Goal: Task Accomplishment & Management: Use online tool/utility

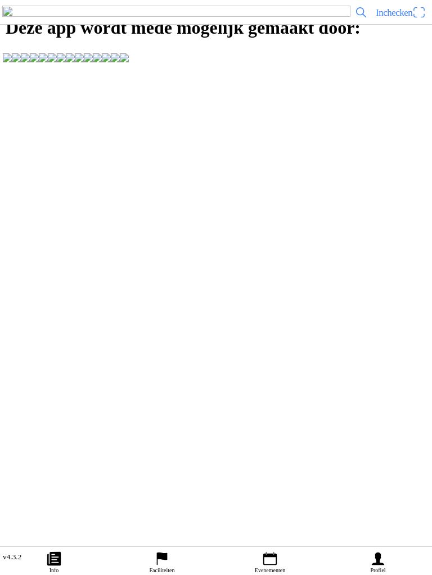
click at [163, 568] on ion-label "Faciliteiten" at bounding box center [161, 571] width 25 height 6
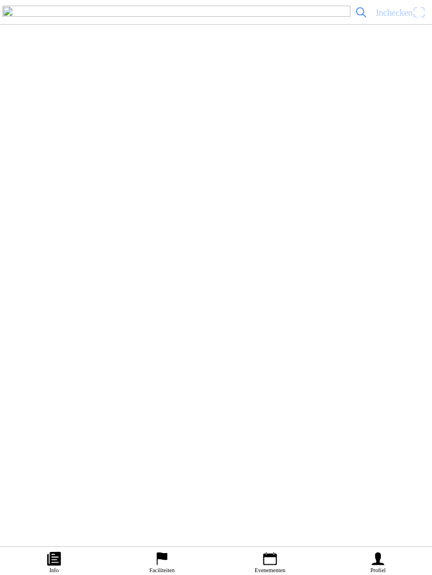
click at [398, 18] on span "Inchecken" at bounding box center [393, 12] width 37 height 11
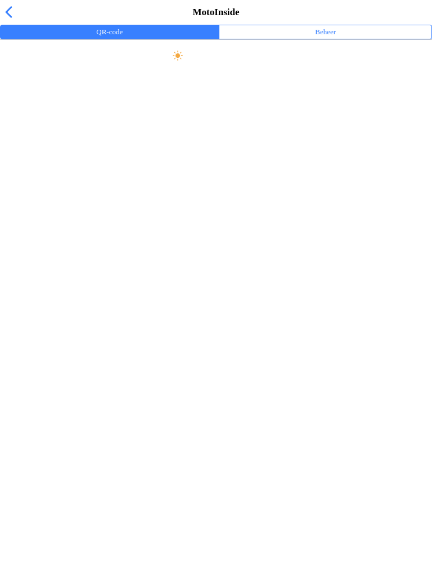
click at [329, 38] on ion-label "Beheer" at bounding box center [325, 32] width 21 height 12
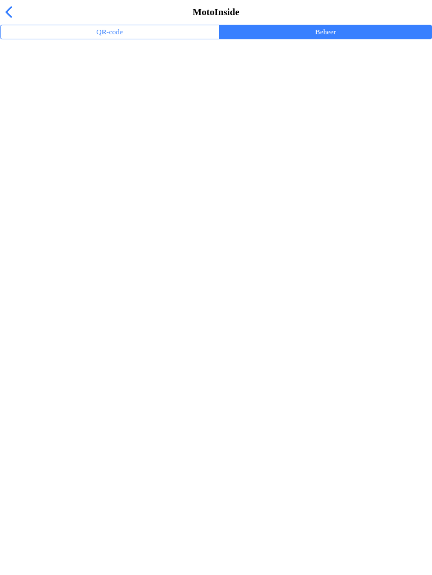
click at [84, 79] on ion-label "Trainingsevenementen" at bounding box center [216, 73] width 414 height 11
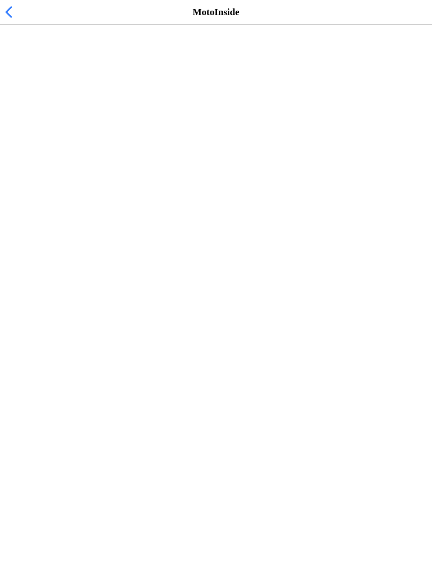
click at [64, 74] on span "[DATE] 15:15" at bounding box center [36, 69] width 55 height 11
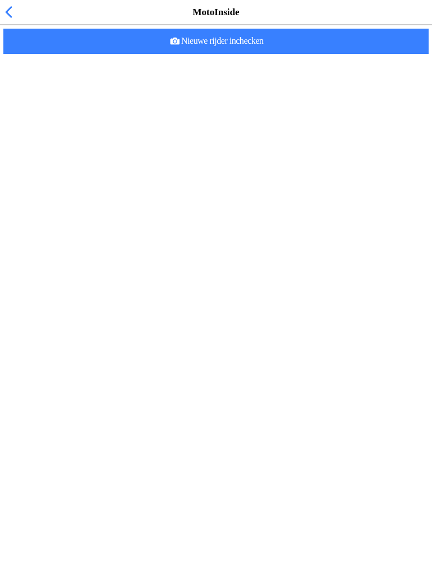
click at [247, 54] on span "Nieuwe rijder inchecken" at bounding box center [215, 41] width 407 height 25
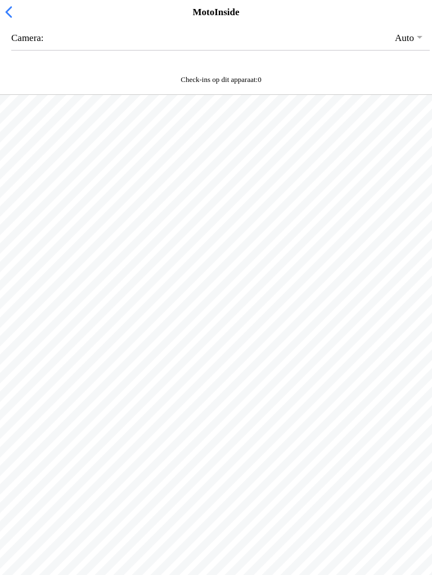
click at [15, 21] on span "button" at bounding box center [8, 11] width 12 height 17
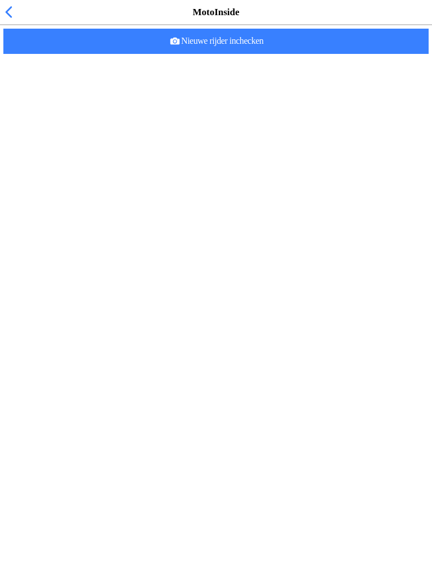
click at [13, 21] on span "button" at bounding box center [8, 11] width 12 height 17
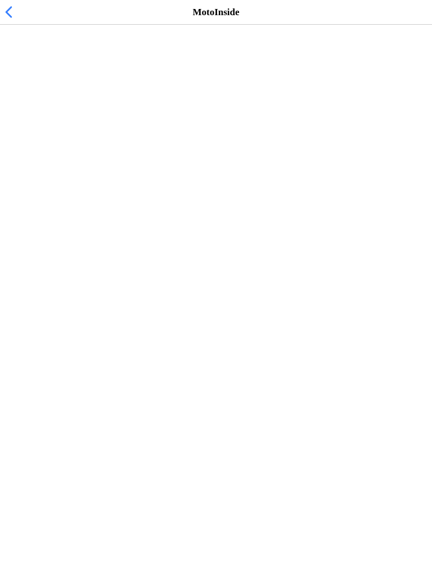
click at [22, 25] on div "MotoInside" at bounding box center [216, 12] width 432 height 25
click at [9, 21] on span "button" at bounding box center [8, 11] width 12 height 17
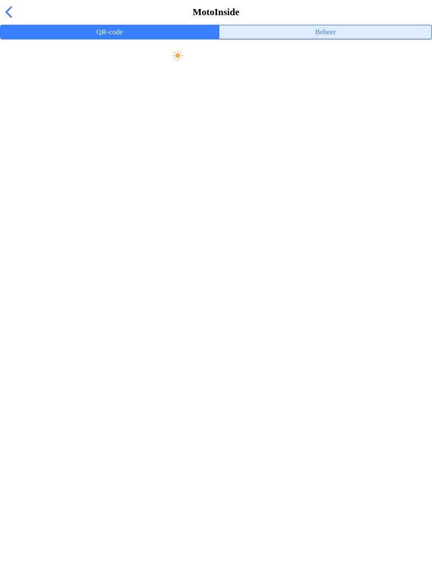
click at [326, 38] on ion-label "Beheer" at bounding box center [325, 32] width 21 height 12
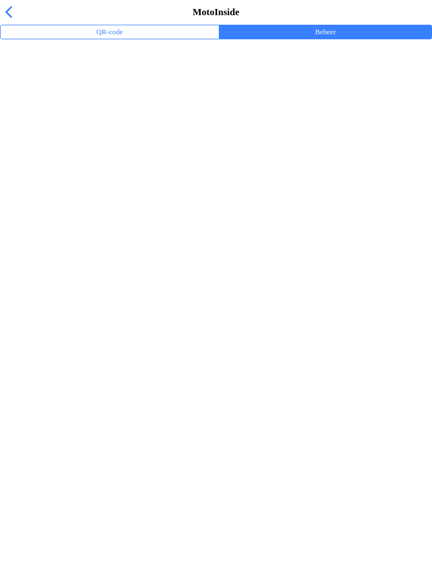
click at [35, 79] on ion-label "Trainingsevenementen" at bounding box center [216, 73] width 414 height 11
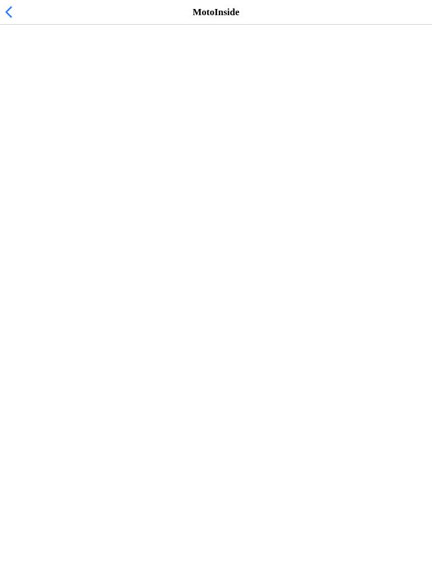
click at [32, 74] on span "[DATE] 15:15" at bounding box center [36, 69] width 55 height 11
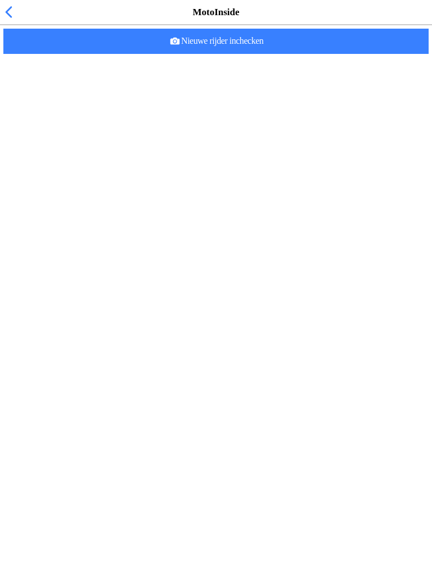
click at [14, 19] on span "button" at bounding box center [8, 11] width 12 height 17
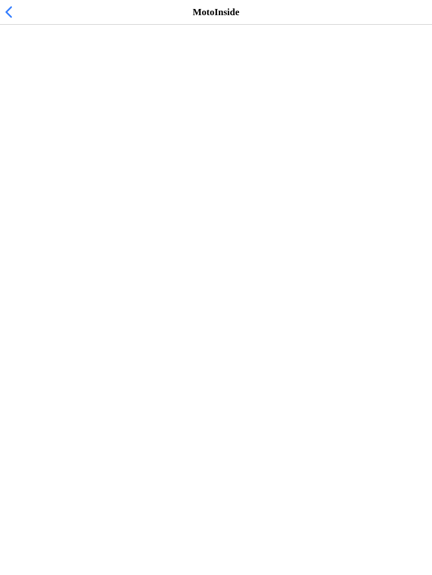
click at [39, 74] on span "[DATE] 15:15" at bounding box center [36, 69] width 55 height 11
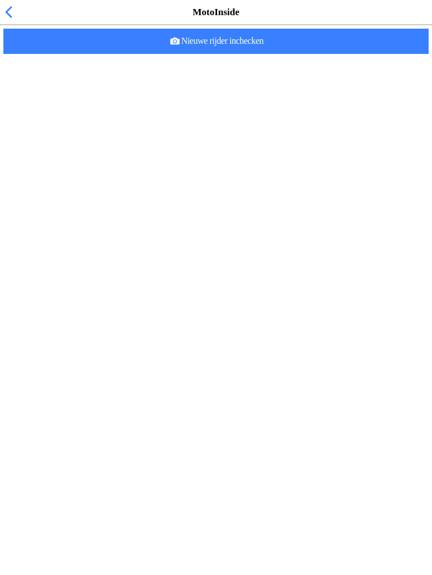
click at [13, 21] on span "button" at bounding box center [8, 11] width 12 height 17
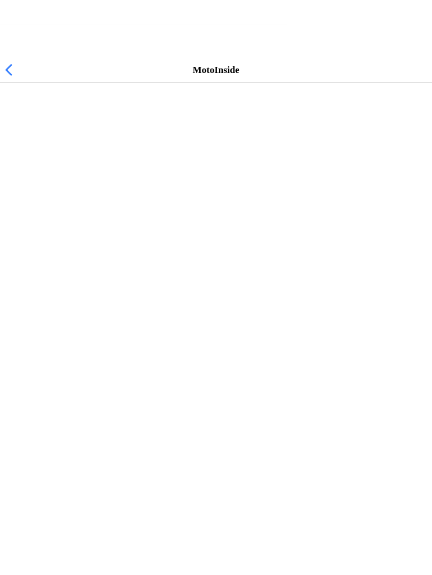
click at [12, 21] on span "button" at bounding box center [8, 11] width 12 height 17
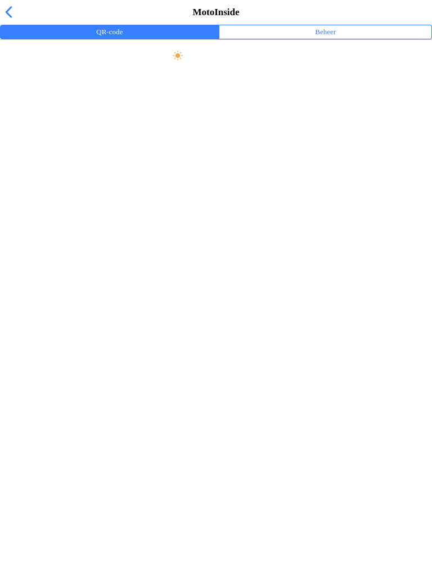
click at [5, 17] on span "button" at bounding box center [8, 11] width 12 height 17
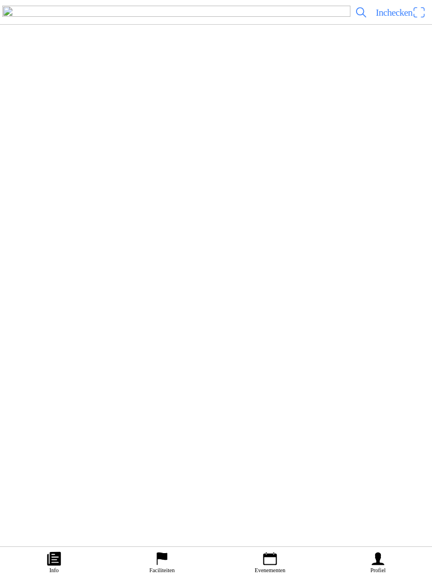
click at [380, 564] on icon "person" at bounding box center [377, 559] width 12 height 13
click at [269, 564] on icon "calendar" at bounding box center [269, 559] width 13 height 13
click at [228, 288] on div "[DATE] 15:15 Vrij rijden woensdag 15:15-19:00 MC de Peelrijders - Nederweert-Ei…" at bounding box center [238, 266] width 378 height 46
click at [337, 304] on ion-label "Inschrijvingen" at bounding box center [321, 298] width 42 height 12
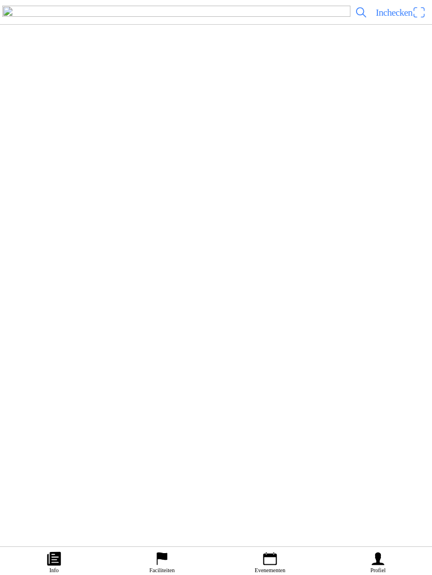
click at [390, 18] on span "Inchecken" at bounding box center [393, 12] width 37 height 11
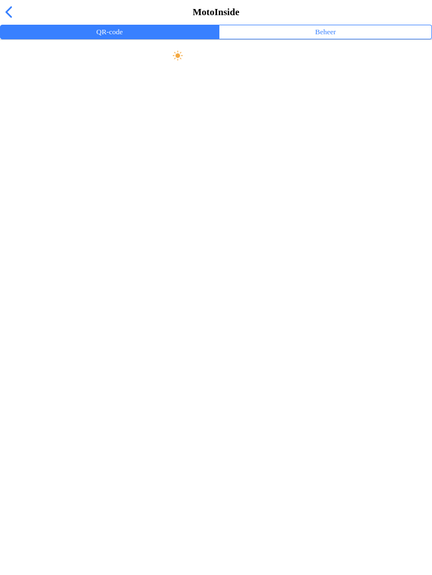
click at [322, 38] on ion-label "Beheer" at bounding box center [325, 32] width 21 height 12
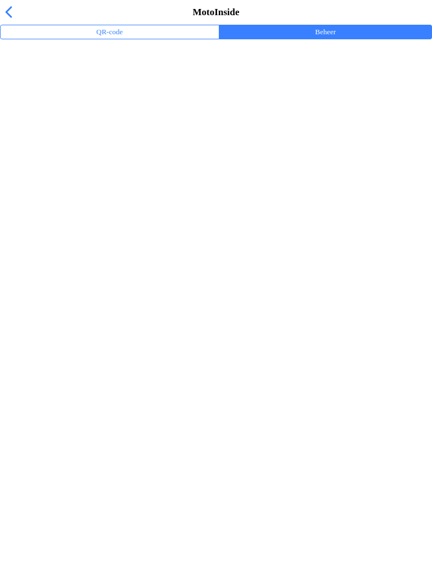
click at [37, 79] on ion-label "Trainingsevenementen" at bounding box center [216, 73] width 414 height 11
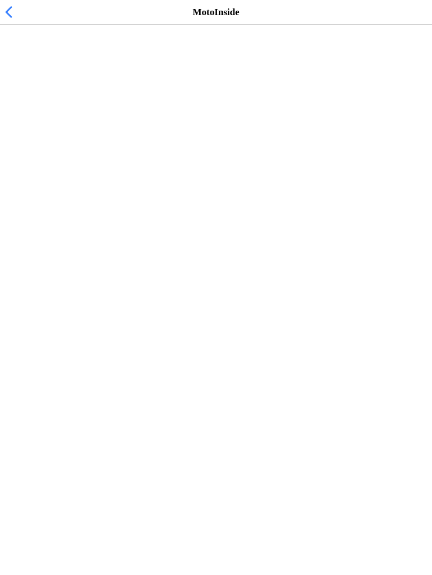
click at [62, 64] on h2 "Vrij rijden woensdag 15:15-19:00" at bounding box center [210, 57] width 402 height 11
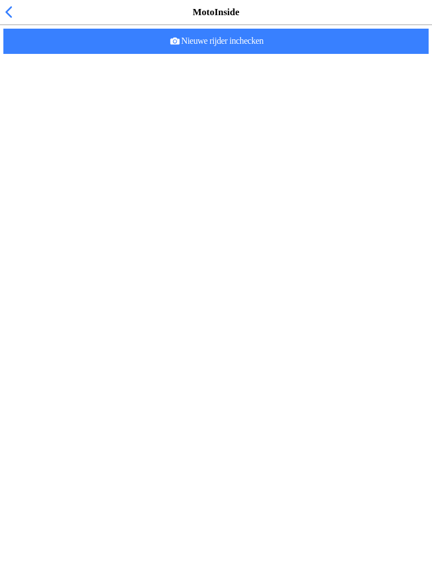
click at [7, 21] on span "button" at bounding box center [8, 11] width 12 height 17
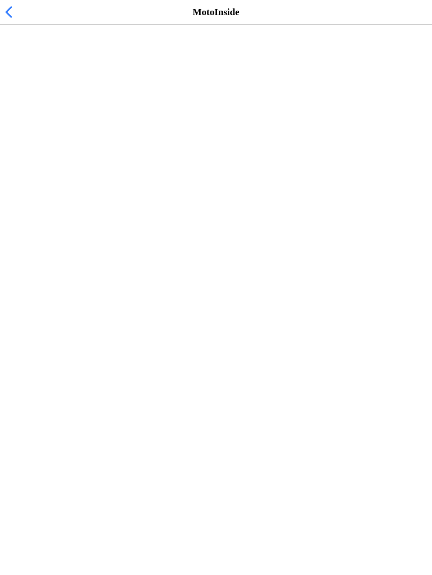
click at [13, 21] on span "button" at bounding box center [8, 11] width 12 height 17
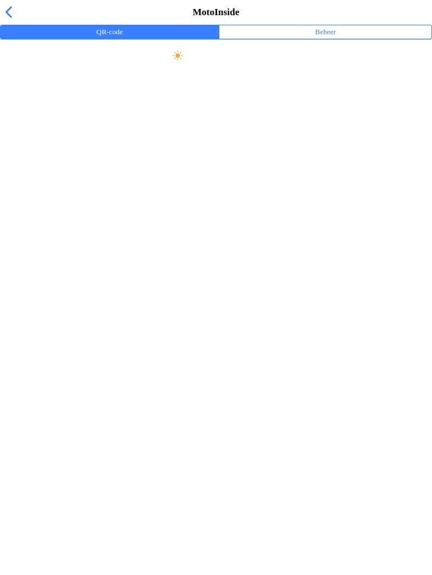
click at [348, 39] on button "Beheer" at bounding box center [325, 31] width 212 height 13
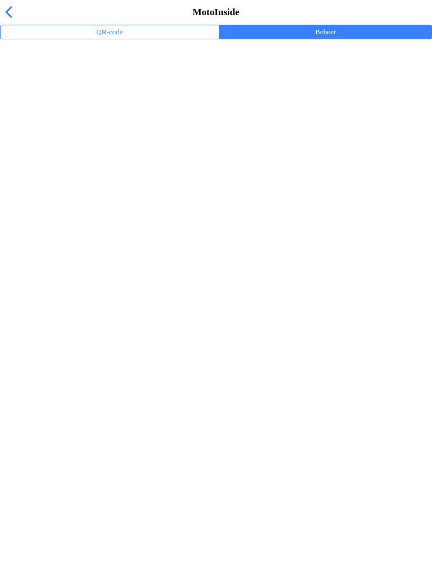
click at [7, 21] on span "button" at bounding box center [8, 11] width 12 height 17
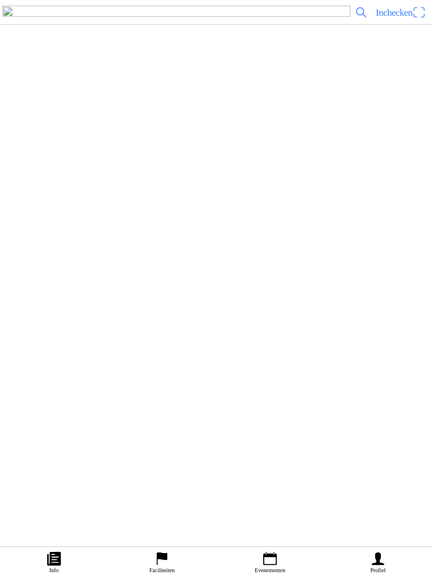
click at [348, 305] on button "Inschrijvingen" at bounding box center [320, 297] width 221 height 13
click at [112, 303] on ion-label "Informatie" at bounding box center [105, 297] width 31 height 12
click at [266, 565] on icon "calendar" at bounding box center [269, 559] width 17 height 17
click at [187, 288] on div "[DATE] 15:15 Vrij rijden woensdag 15:15-19:00 MC de Peelrijders - Nederweert-Ei…" at bounding box center [238, 266] width 378 height 46
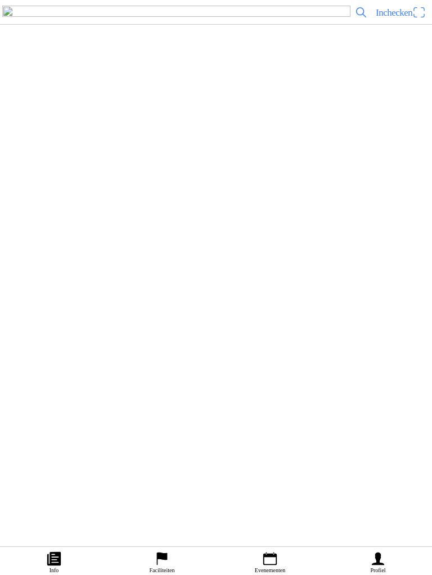
scroll to position [87, 0]
click at [378, 568] on ion-label "Profiel" at bounding box center [377, 571] width 15 height 6
click at [405, 18] on span "Inchecken" at bounding box center [393, 12] width 37 height 11
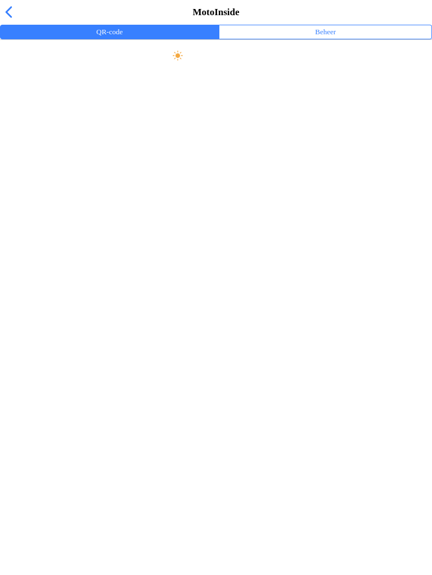
click at [0, 0] on slot "Maak scherm helder" at bounding box center [0, 0] width 0 height 0
click at [334, 36] on button "Beheer" at bounding box center [325, 31] width 212 height 13
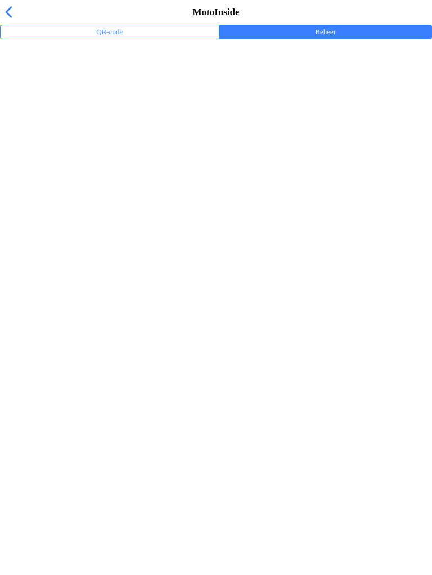
click at [88, 83] on div "Trainingsevenementen" at bounding box center [218, 73] width 418 height 24
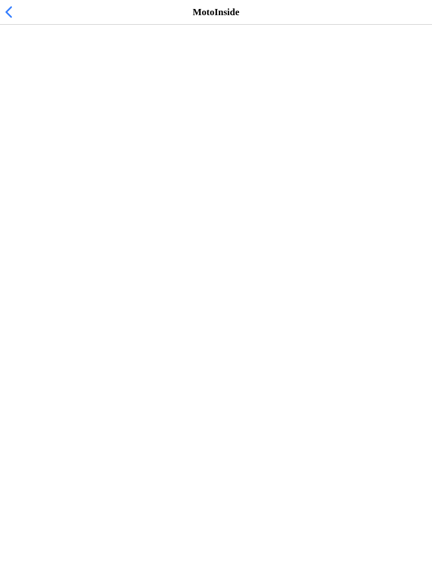
click at [64, 74] on span "[DATE] 15:15" at bounding box center [36, 69] width 55 height 11
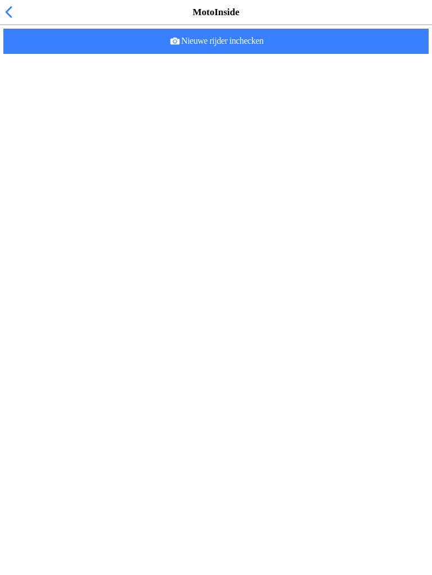
click at [10, 21] on span "button" at bounding box center [8, 11] width 12 height 17
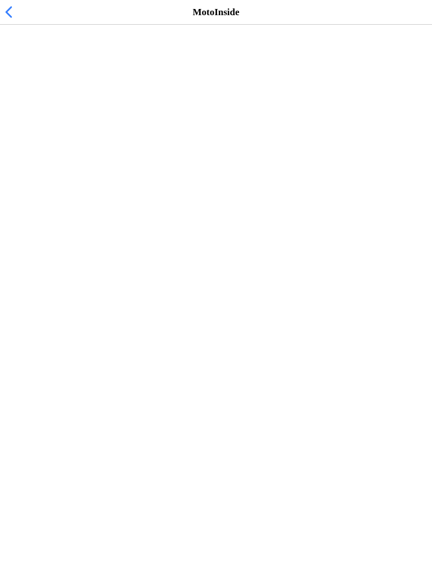
click at [11, 21] on span "button" at bounding box center [8, 11] width 12 height 17
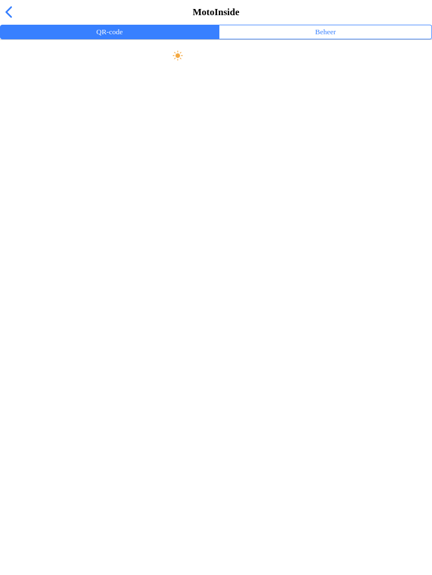
click at [15, 21] on span "button" at bounding box center [8, 11] width 12 height 17
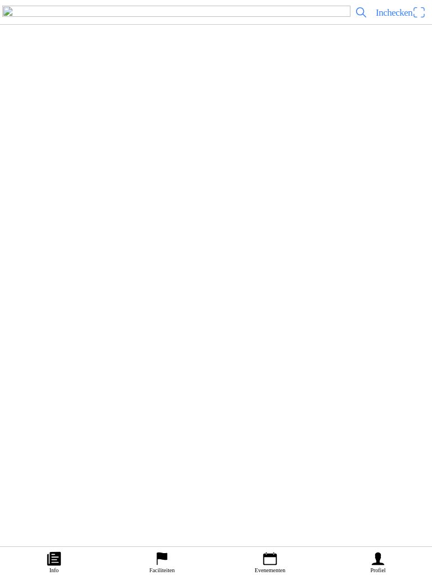
click at [162, 566] on icon "flag" at bounding box center [161, 559] width 17 height 17
click at [279, 563] on link "Evenementen" at bounding box center [270, 561] width 108 height 28
click at [209, 288] on div "[DATE] 15:15 Vrij rijden woensdag 15:15-19:00 MC de Peelrijders - Nederweert-Ei…" at bounding box center [238, 266] width 378 height 46
click at [342, 304] on ion-label "Inschrijvingen" at bounding box center [321, 298] width 42 height 12
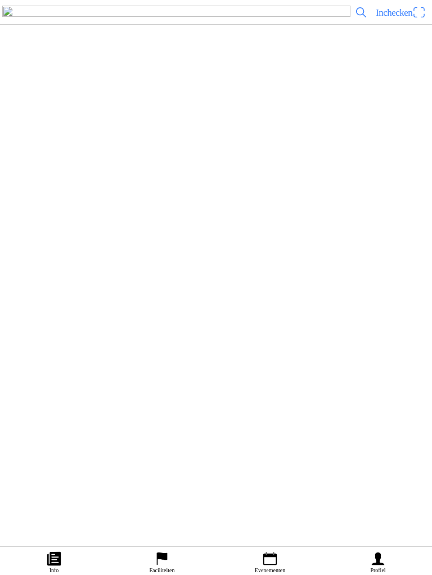
click at [60, 435] on div "Meer informatie bekijken >" at bounding box center [210, 429] width 402 height 11
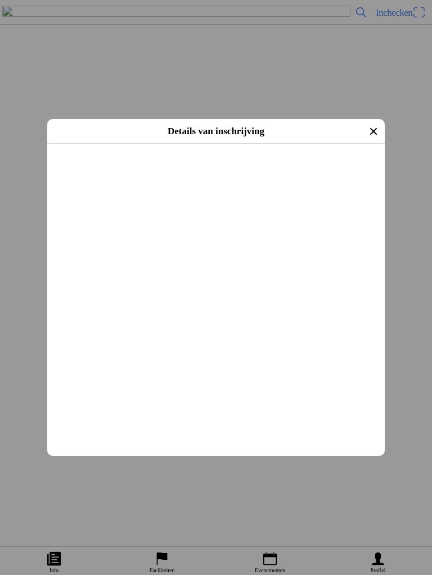
click at [364, 130] on icon "close" at bounding box center [373, 132] width 18 height 18
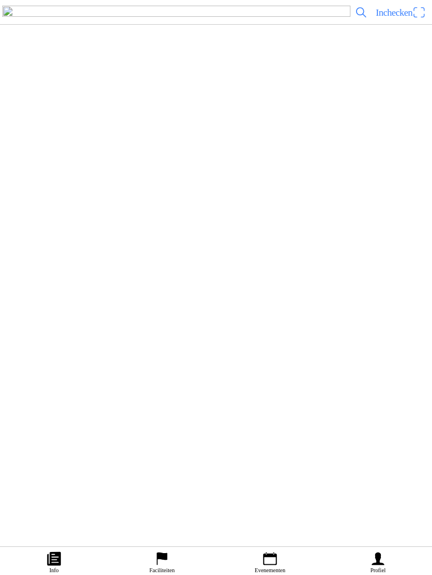
click at [421, 21] on span "Inchecken" at bounding box center [400, 12] width 50 height 18
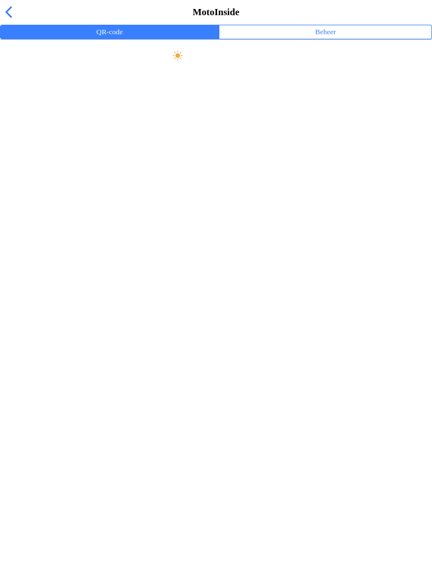
click at [337, 39] on button "Beheer" at bounding box center [325, 31] width 212 height 13
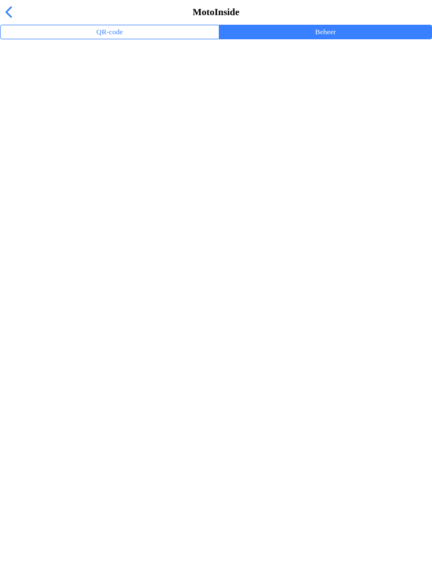
click at [13, 16] on span "button" at bounding box center [8, 11] width 12 height 17
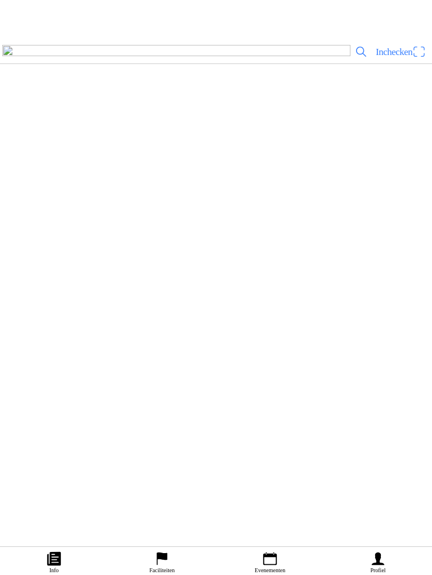
click at [5, 21] on span "button" at bounding box center [8, 11] width 12 height 17
click at [51, 558] on icon "paper" at bounding box center [53, 558] width 13 height 13
click at [409, 17] on ion-text "Inchecken" at bounding box center [393, 13] width 37 height 10
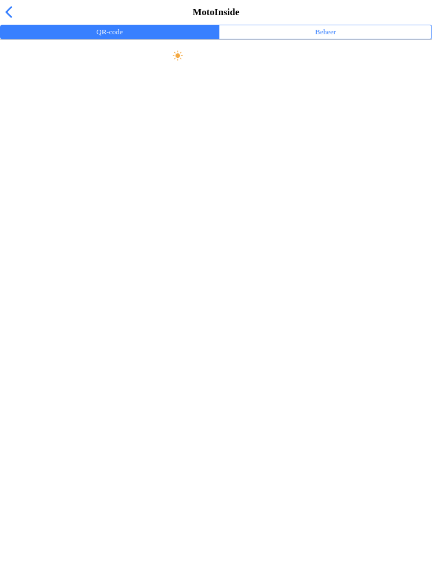
click at [334, 38] on ion-label "Beheer" at bounding box center [325, 32] width 21 height 12
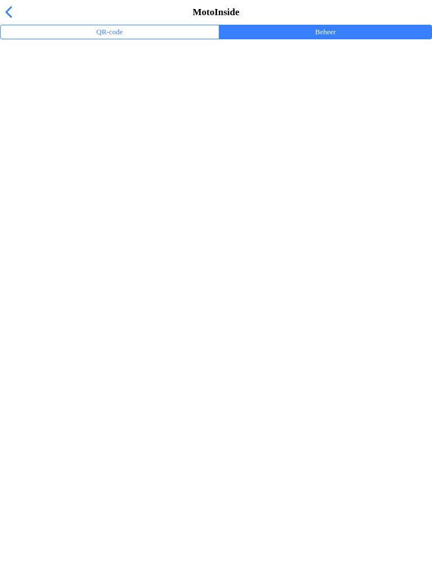
click at [83, 79] on ion-label "Trainingsevenementen" at bounding box center [216, 73] width 414 height 11
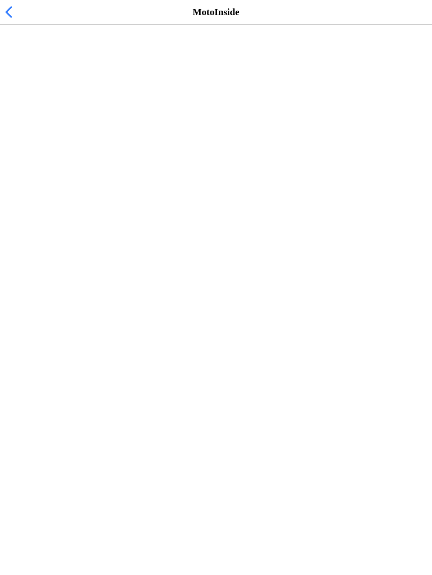
click at [64, 74] on span "[DATE] 15:15" at bounding box center [36, 69] width 55 height 11
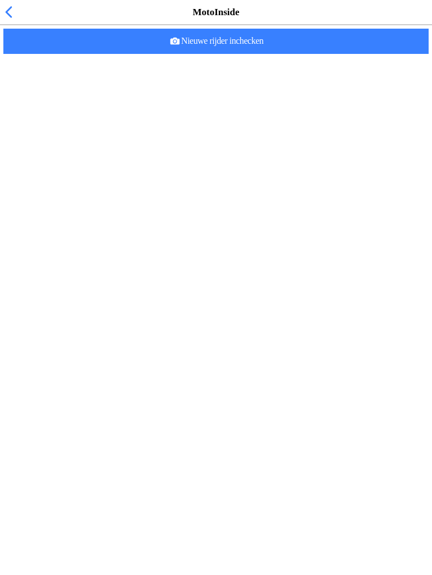
click at [0, 0] on slot "Nieuwe rijder inchecken" at bounding box center [0, 0] width 0 height 0
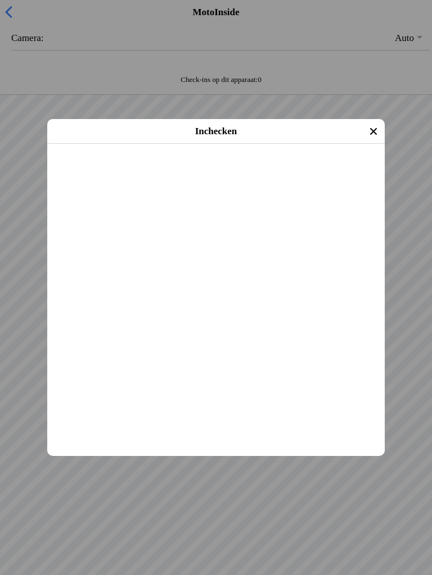
click at [0, 0] on slot "Inchecken" at bounding box center [0, 0] width 0 height 0
click at [225, 171] on span "Inchecken" at bounding box center [215, 158] width 317 height 25
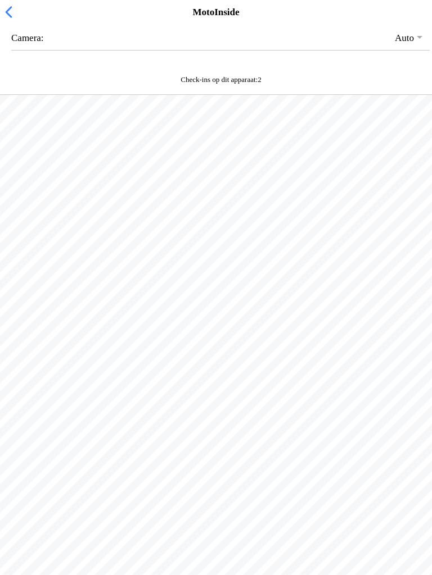
click at [2, 21] on span "button" at bounding box center [8, 11] width 12 height 17
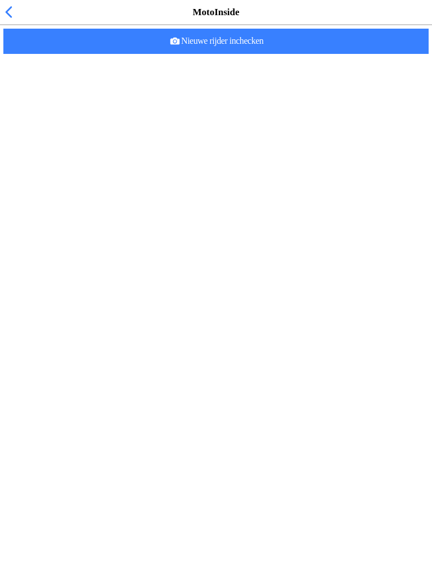
click at [2, 21] on span "button" at bounding box center [8, 11] width 12 height 17
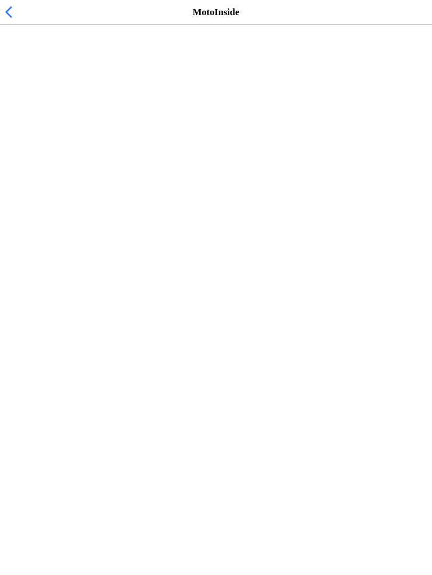
click at [7, 21] on span "button" at bounding box center [8, 11] width 12 height 17
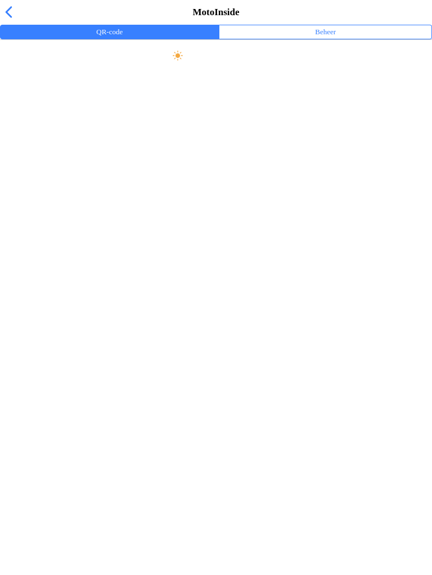
click at [319, 38] on ion-label "Beheer" at bounding box center [325, 32] width 21 height 12
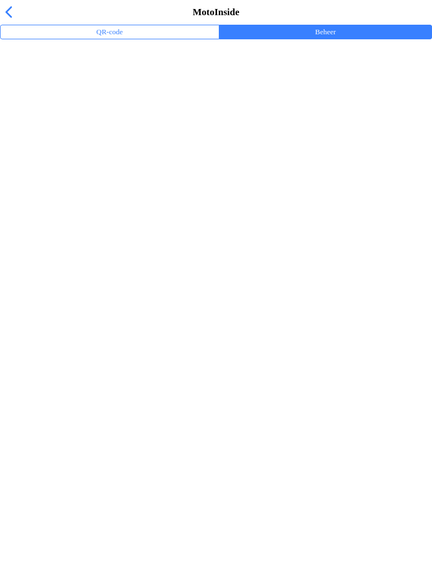
click at [8, 20] on span "button" at bounding box center [8, 11] width 12 height 17
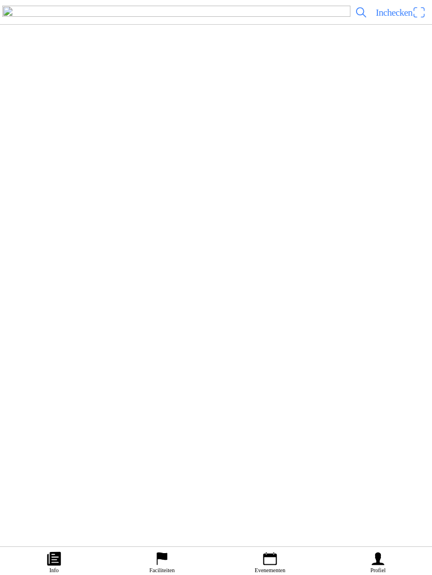
click at [163, 568] on ion-label "Faciliteiten" at bounding box center [161, 571] width 25 height 6
click at [269, 559] on icon "calendar" at bounding box center [269, 559] width 17 height 17
click at [153, 288] on div "[DATE] 15:15 Vrij rijden woensdag 15:15-19:00 MC de Peelrijders - Nederweert-Ei…" at bounding box center [238, 266] width 378 height 46
click at [317, 304] on ion-label "Inschrijvingen" at bounding box center [321, 298] width 42 height 12
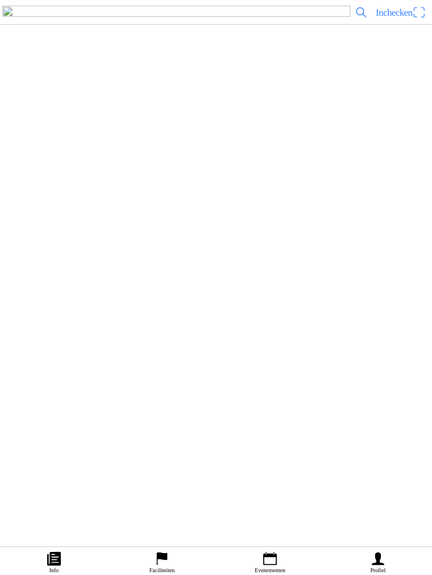
click at [89, 185] on button "Informatie" at bounding box center [105, 177] width 209 height 13
click at [311, 239] on ion-label "Inschrijvingen" at bounding box center [321, 233] width 42 height 12
click at [50, 558] on icon "paper" at bounding box center [53, 558] width 13 height 13
click at [397, 18] on span "Inchecken" at bounding box center [393, 12] width 37 height 11
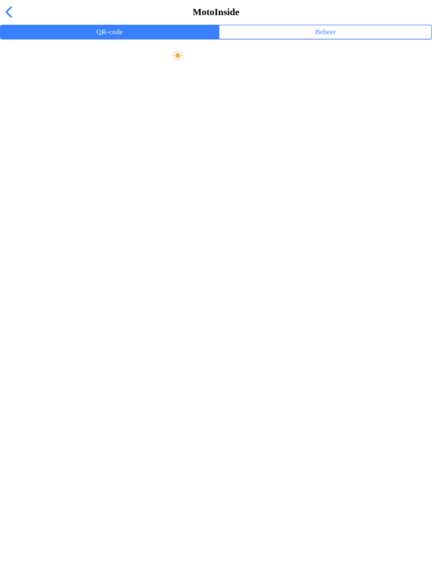
click at [336, 39] on button "Beheer" at bounding box center [325, 31] width 212 height 13
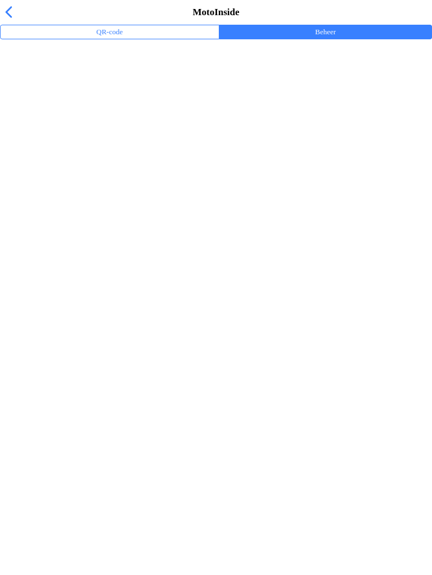
click at [22, 25] on div "MotoInside" at bounding box center [216, 12] width 432 height 25
click at [14, 21] on span "button" at bounding box center [8, 11] width 12 height 17
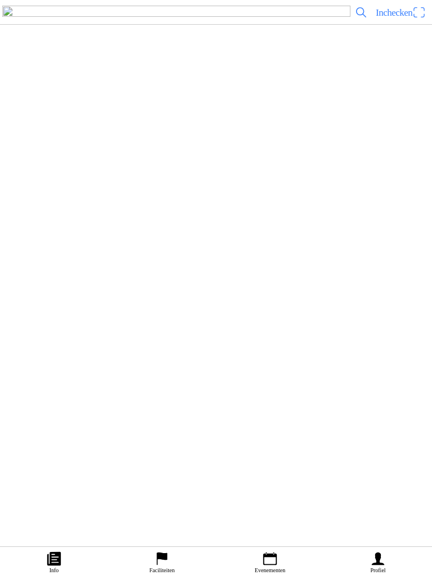
click at [267, 569] on ion-label "Evenementen" at bounding box center [270, 571] width 30 height 6
click at [143, 288] on div "[DATE] 15:15 Vrij rijden woensdag 15:15-19:00 MC de Peelrijders - Nederweert-Ei…" at bounding box center [238, 266] width 378 height 46
click at [329, 305] on button "Inschrijvingen" at bounding box center [320, 297] width 221 height 13
click at [56, 563] on icon "paper" at bounding box center [53, 558] width 13 height 13
click at [405, 18] on span "Inchecken" at bounding box center [393, 12] width 37 height 11
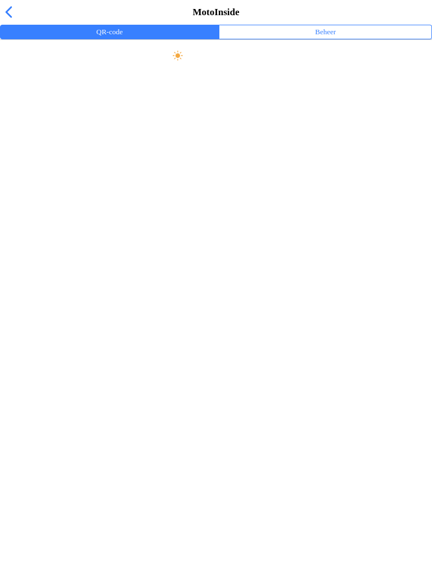
click at [330, 38] on ion-label "Beheer" at bounding box center [325, 32] width 21 height 12
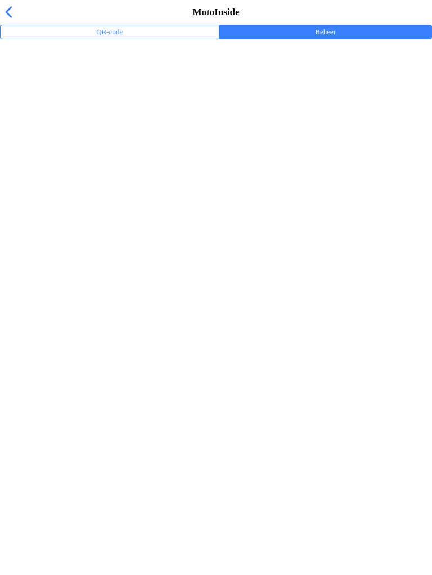
click at [34, 79] on ion-label "Trainingsevenementen" at bounding box center [216, 73] width 414 height 11
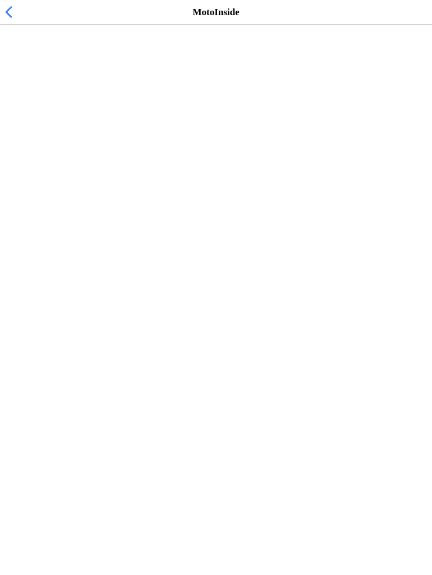
click at [64, 74] on span "2 ingecheckt" at bounding box center [87, 69] width 46 height 11
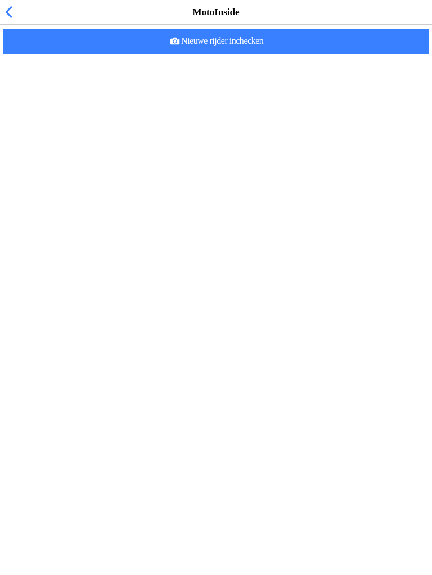
click at [238, 54] on span "Nieuwe rijder inchecken" at bounding box center [215, 41] width 407 height 25
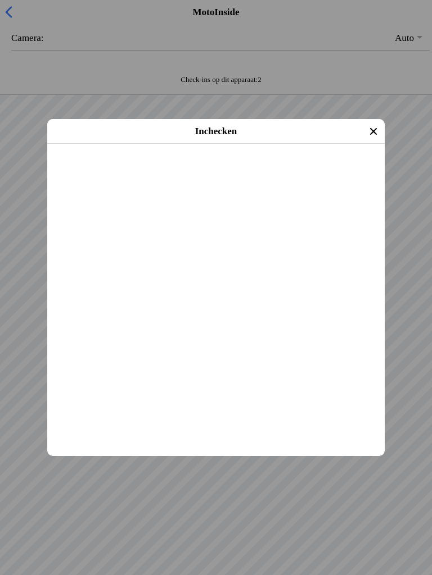
click at [0, 0] on slot "Inchecken" at bounding box center [0, 0] width 0 height 0
click at [243, 171] on span "Inchecken" at bounding box center [215, 158] width 317 height 25
